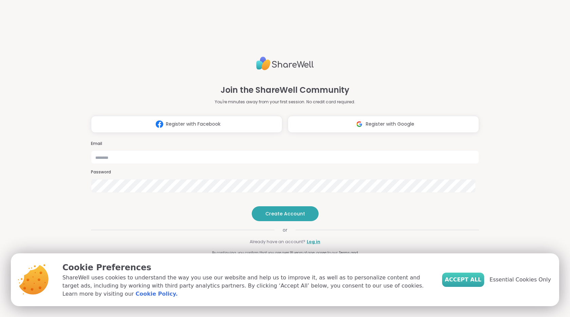
click at [468, 284] on span "Accept All" at bounding box center [462, 280] width 37 height 8
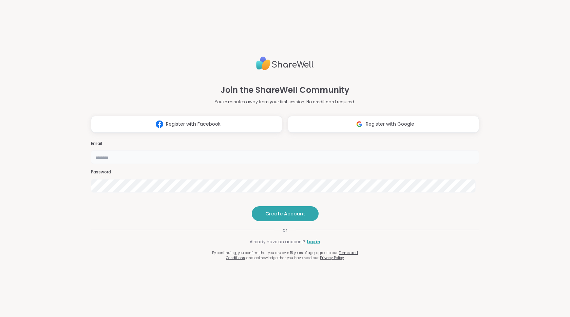
click at [328, 151] on input "email" at bounding box center [285, 158] width 388 height 14
type input "**********"
click at [277, 217] on span "Create Account" at bounding box center [285, 214] width 40 height 7
